Goal: Transaction & Acquisition: Purchase product/service

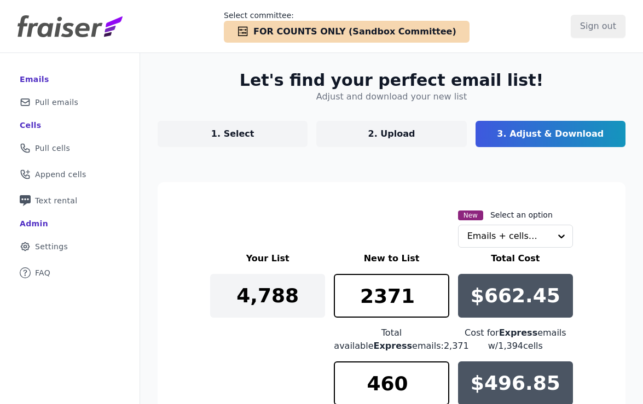
click at [38, 24] on img at bounding box center [70, 26] width 105 height 22
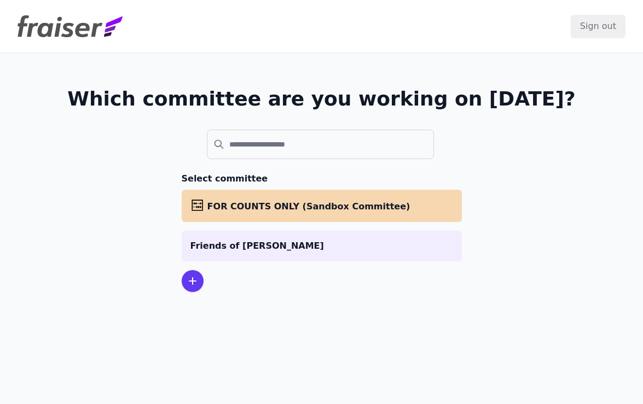
click at [195, 276] on icon at bounding box center [192, 281] width 13 height 13
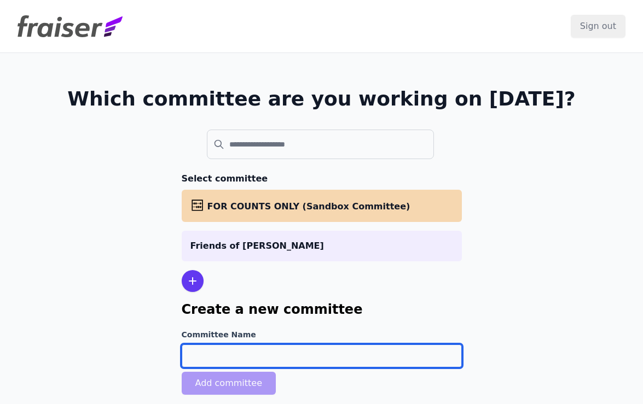
click at [222, 358] on input "Committee Name" at bounding box center [322, 356] width 280 height 23
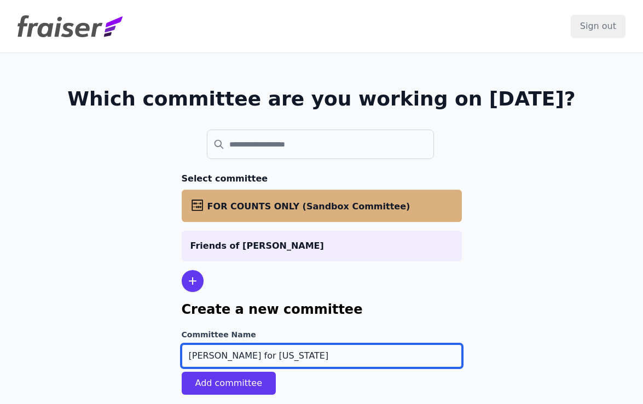
scroll to position [53, 0]
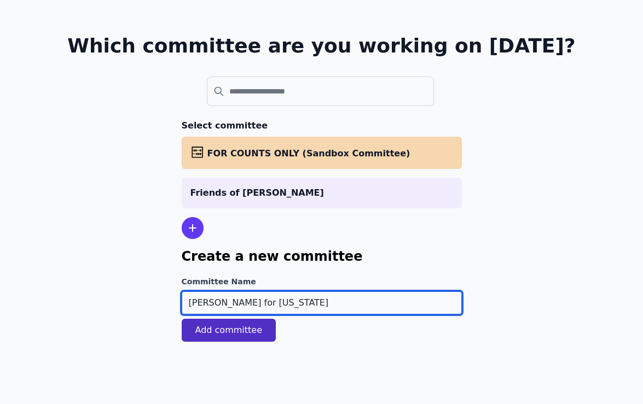
type input "[PERSON_NAME] for [US_STATE]"
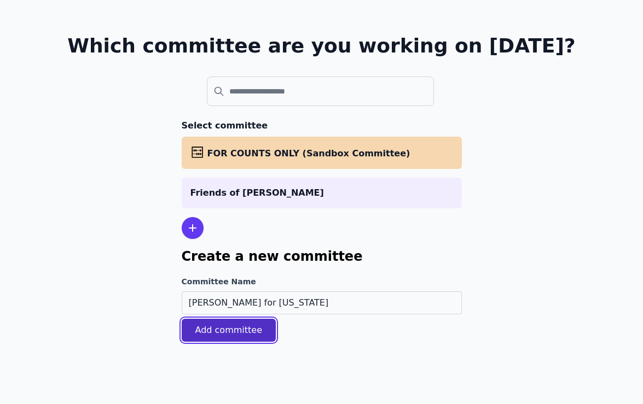
click at [210, 329] on button "Add committee" at bounding box center [229, 330] width 95 height 23
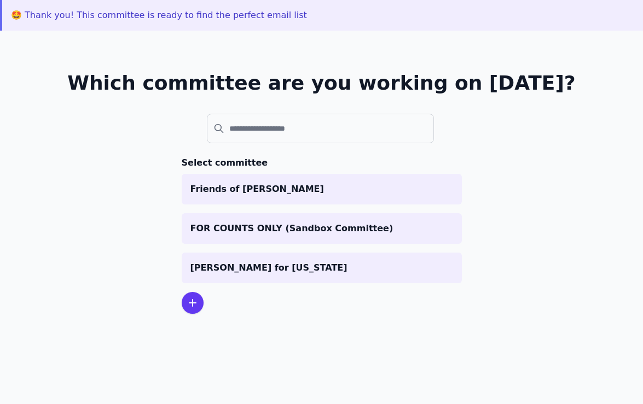
click at [230, 283] on section "Select committee Friends of Lucy McBath FOR COUNTS ONLY (Sandbox Committee) Agh…" at bounding box center [322, 235] width 280 height 158
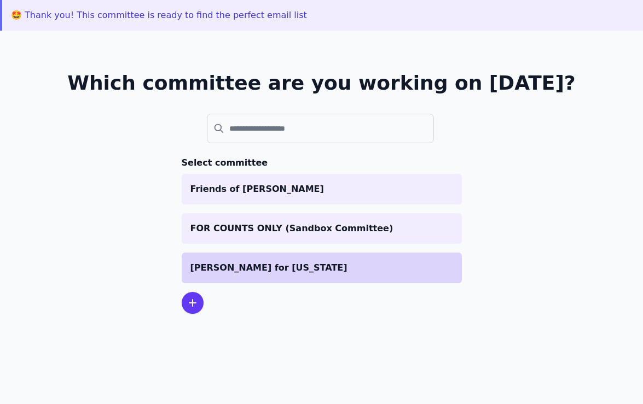
click at [230, 277] on li "[PERSON_NAME] for [US_STATE]" at bounding box center [322, 268] width 280 height 31
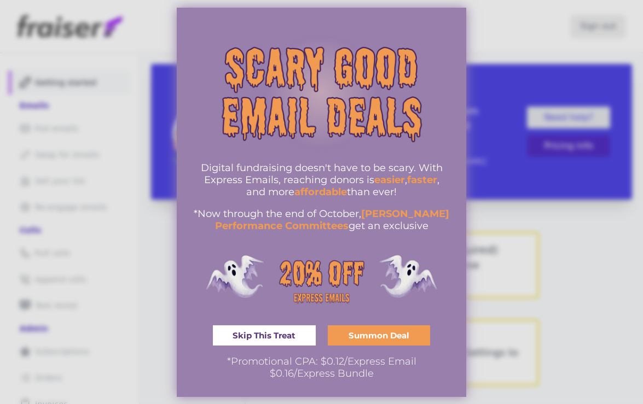
click at [558, 137] on div at bounding box center [321, 202] width 643 height 404
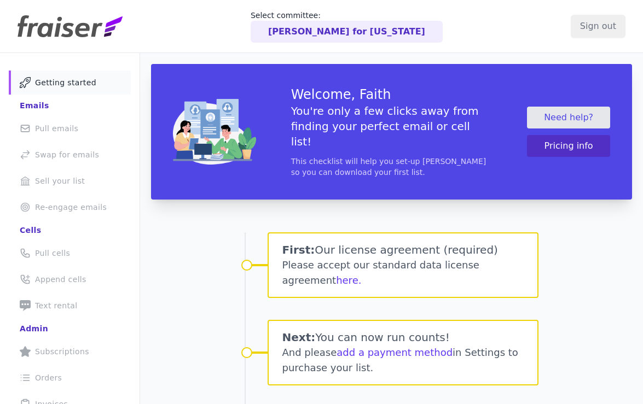
scroll to position [88, 0]
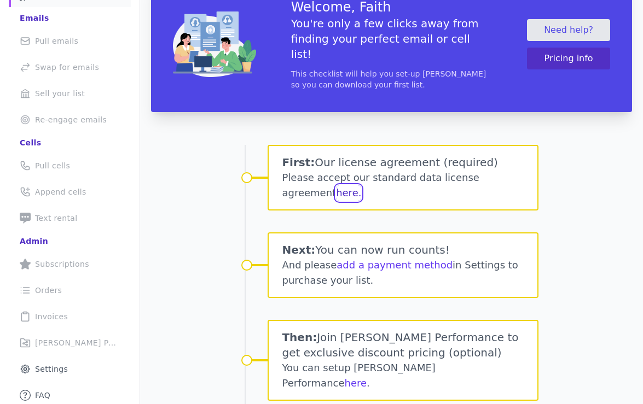
click at [336, 185] on button "here." at bounding box center [348, 192] width 25 height 15
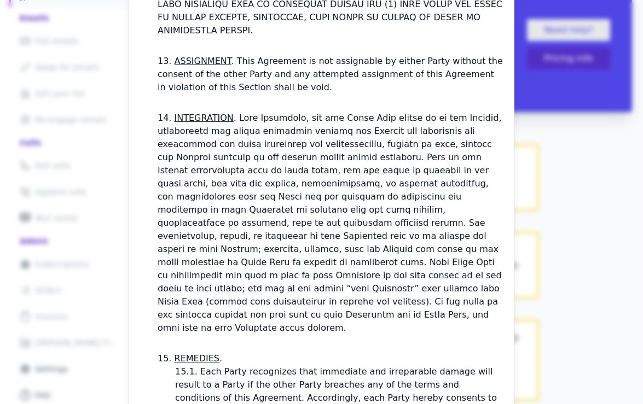
scroll to position [3257, 0]
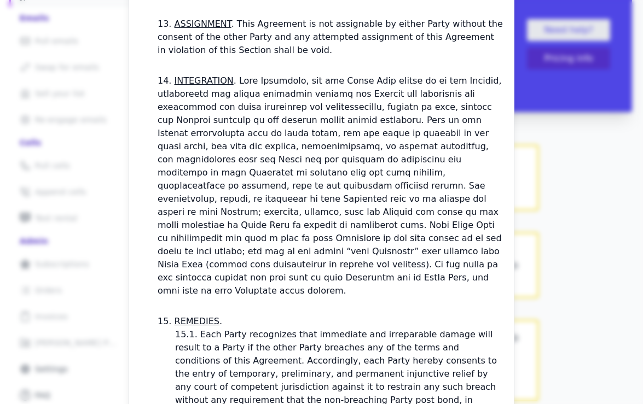
checkbox input "true"
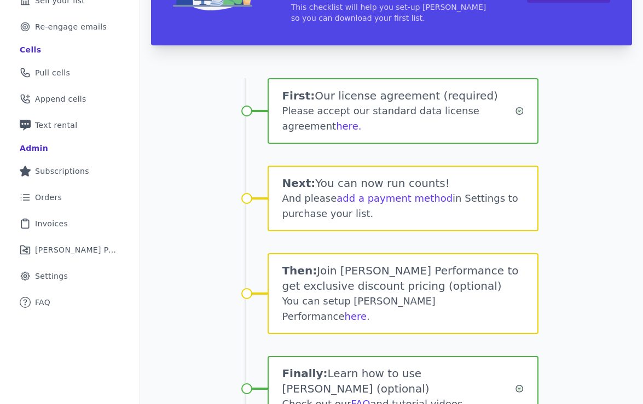
scroll to position [182, 0]
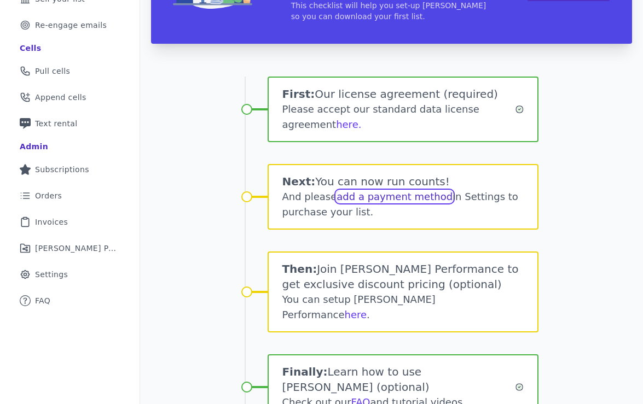
click at [375, 191] on link "add a payment method" at bounding box center [394, 196] width 116 height 11
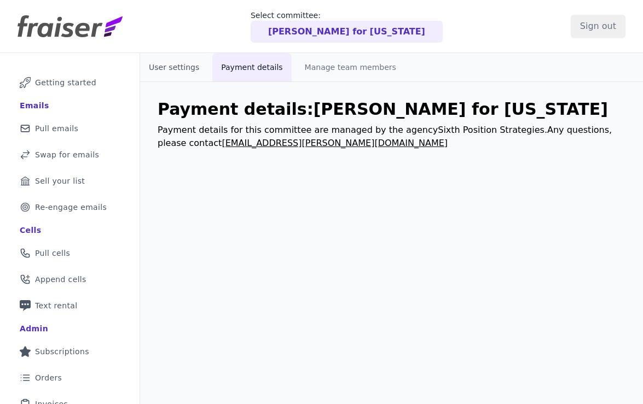
click at [165, 72] on button "User settings" at bounding box center [174, 67] width 68 height 28
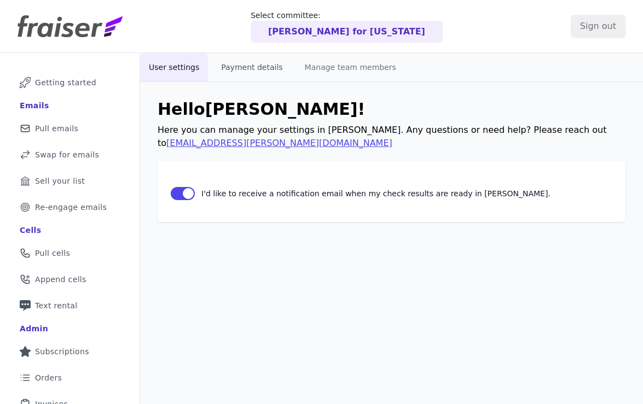
click at [255, 65] on button "Payment details" at bounding box center [251, 67] width 79 height 28
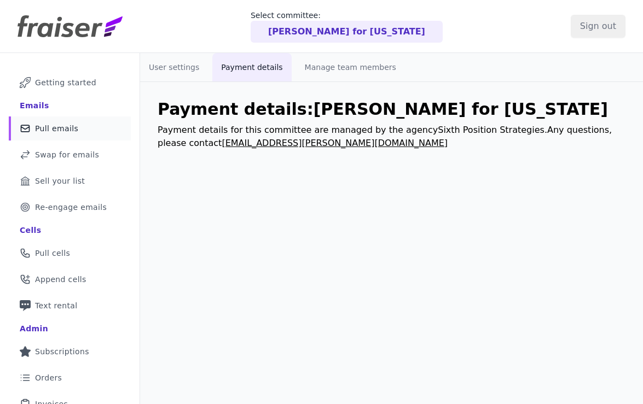
click at [64, 124] on span "Pull emails" at bounding box center [56, 128] width 43 height 11
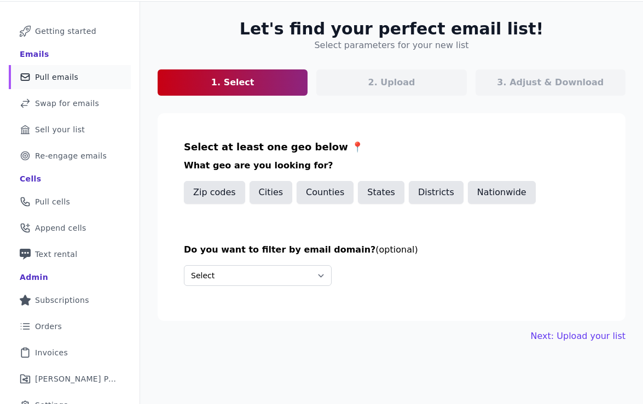
scroll to position [61, 0]
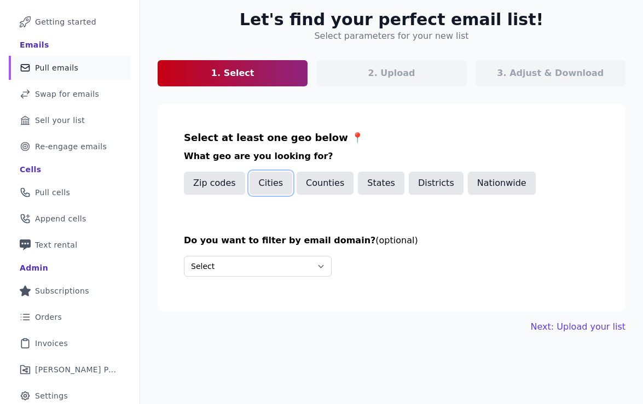
click at [263, 185] on button "Cities" at bounding box center [270, 183] width 43 height 23
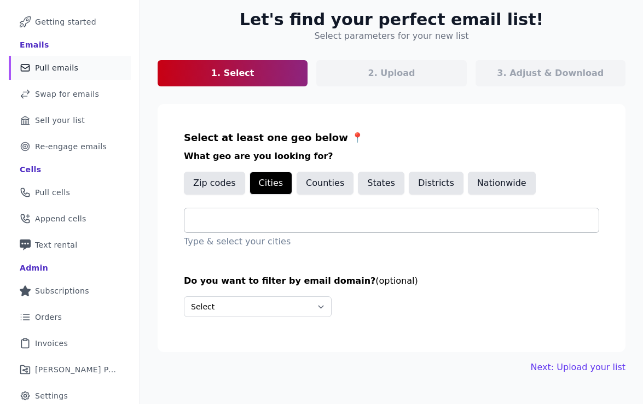
click at [256, 224] on input "text" at bounding box center [395, 220] width 405 height 13
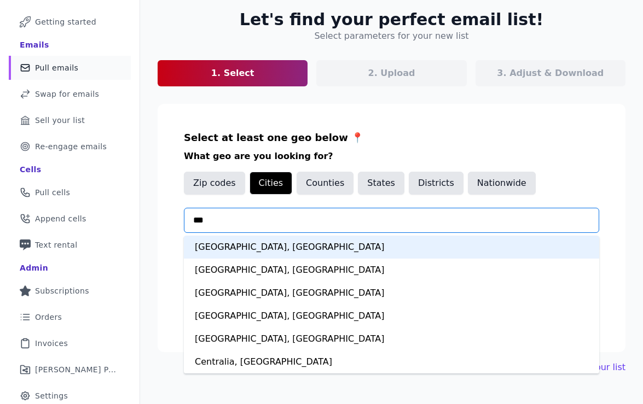
type input "****"
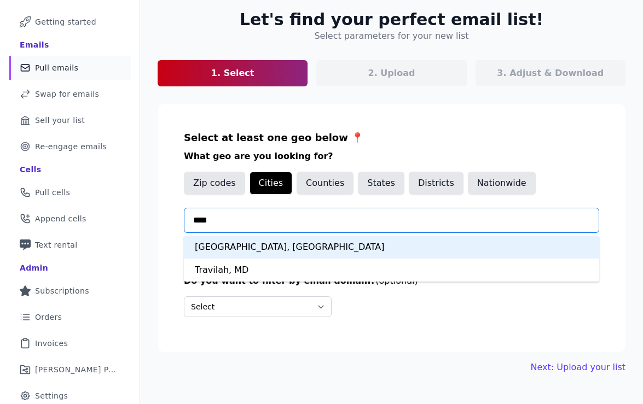
click at [262, 254] on div "[GEOGRAPHIC_DATA], [GEOGRAPHIC_DATA]" at bounding box center [391, 247] width 415 height 23
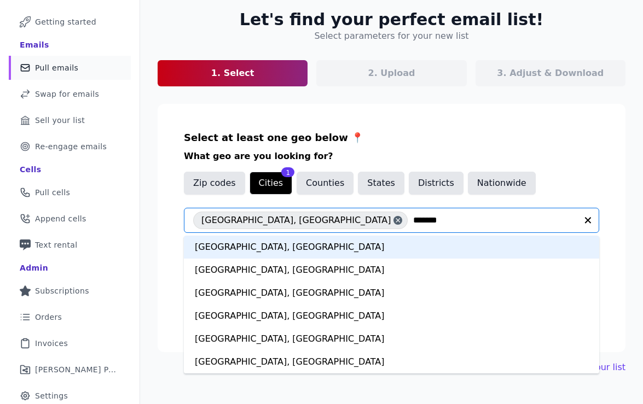
type input "********"
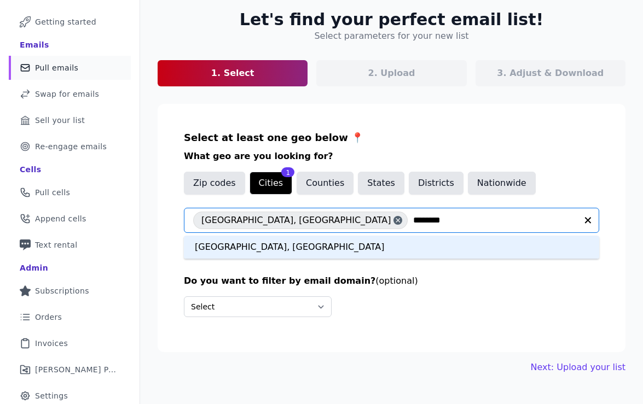
click at [428, 255] on div "[GEOGRAPHIC_DATA], [GEOGRAPHIC_DATA]" at bounding box center [391, 247] width 415 height 23
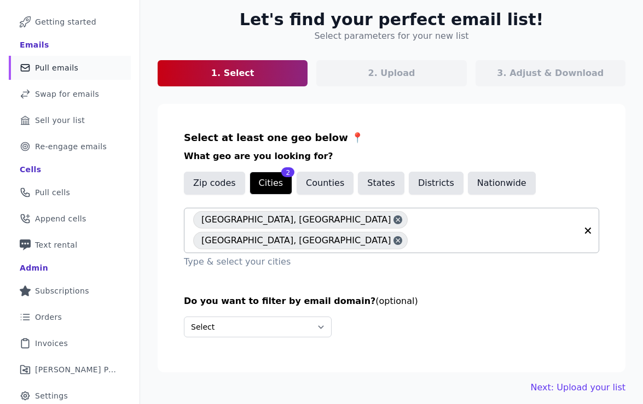
click at [413, 234] on input "text" at bounding box center [495, 240] width 164 height 13
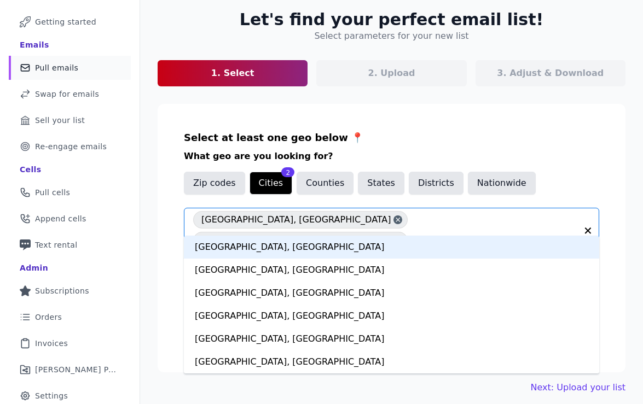
type input "*******"
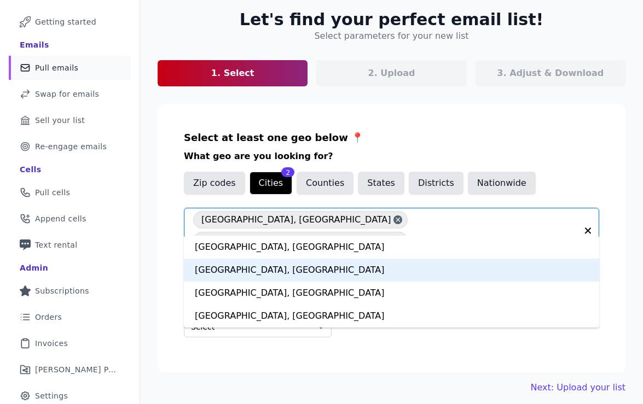
click at [330, 268] on div "[GEOGRAPHIC_DATA], [GEOGRAPHIC_DATA]" at bounding box center [391, 270] width 415 height 23
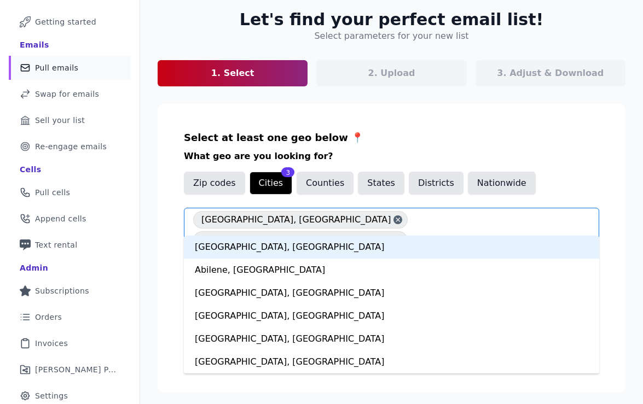
type input "****"
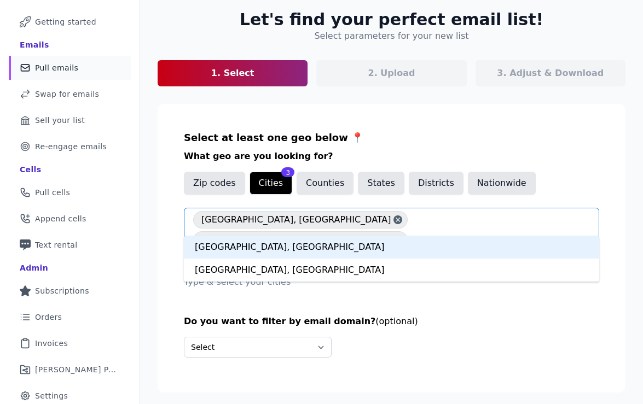
click at [449, 249] on div "[GEOGRAPHIC_DATA], [GEOGRAPHIC_DATA]" at bounding box center [391, 247] width 415 height 23
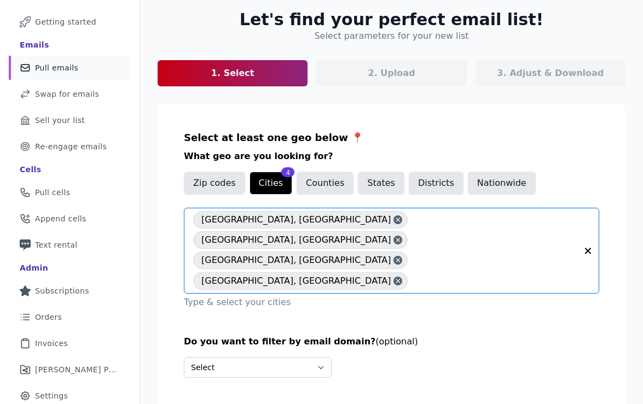
scroll to position [91, 0]
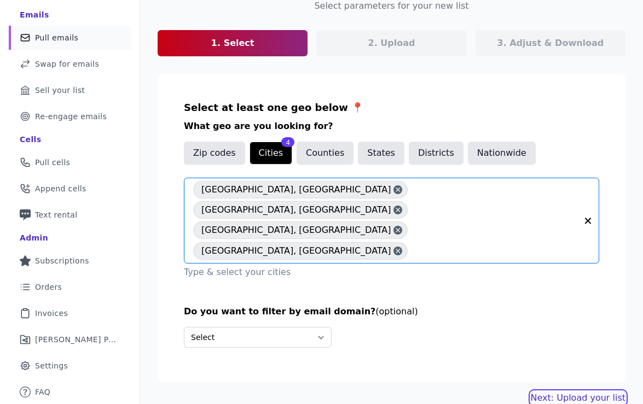
click at [575, 392] on link "Next: Upload your list" at bounding box center [578, 398] width 95 height 13
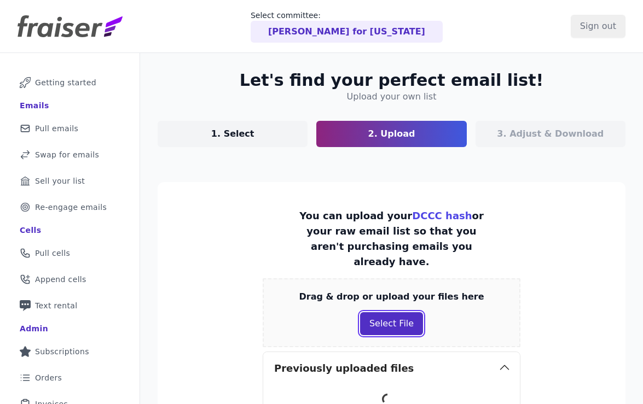
click at [382, 312] on button "Select File" at bounding box center [391, 323] width 63 height 23
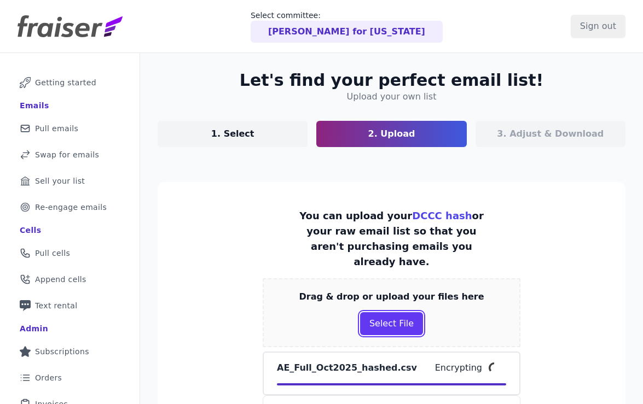
scroll to position [234, 0]
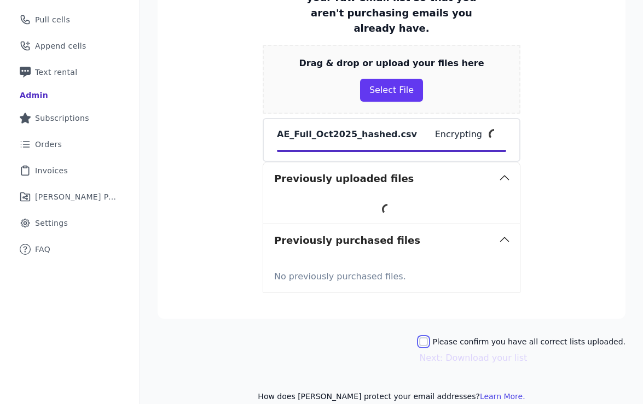
click at [428, 338] on input "Please confirm you have all correct lists uploaded." at bounding box center [423, 342] width 9 height 9
checkbox input "true"
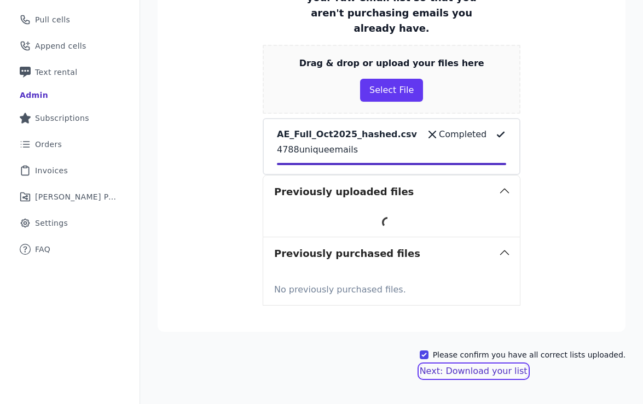
click at [516, 365] on button "Next: Download your list" at bounding box center [474, 371] width 108 height 13
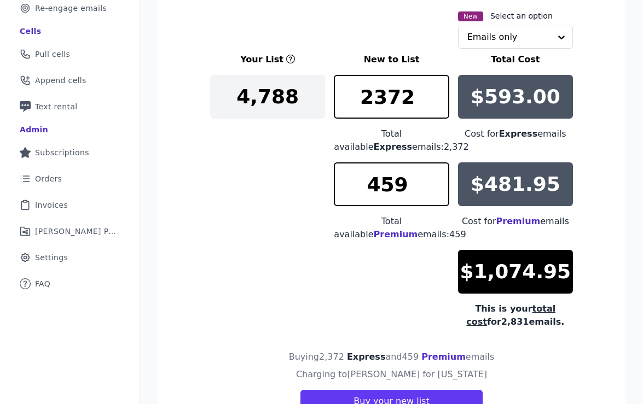
scroll to position [133, 0]
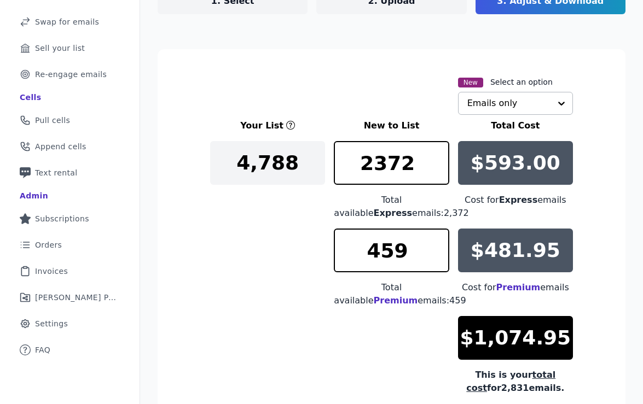
click at [485, 109] on input "text" at bounding box center [508, 103] width 83 height 22
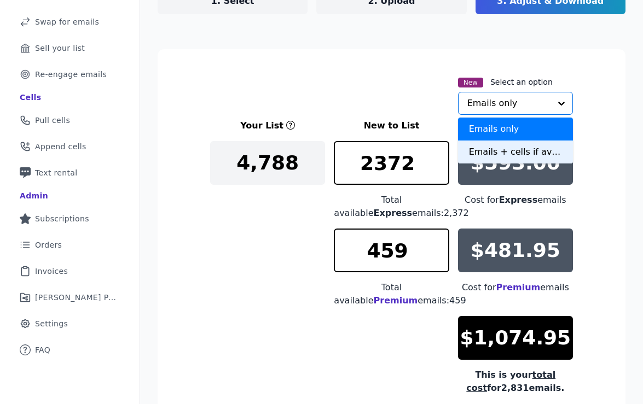
click at [468, 152] on div "Emails + cells if available" at bounding box center [515, 152] width 115 height 23
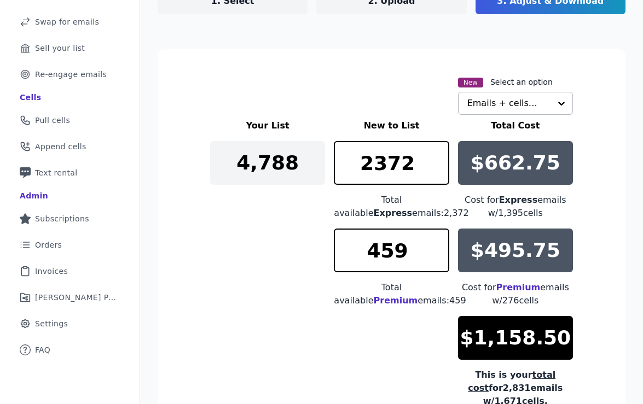
click at [214, 276] on div "Your List New to List Total Cost 4,788 2372 Total available Express emails: 2,3…" at bounding box center [391, 263] width 363 height 289
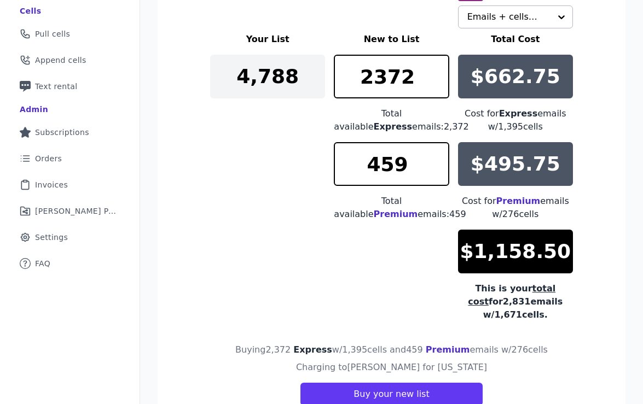
scroll to position [222, 0]
